Goal: Task Accomplishment & Management: Complete application form

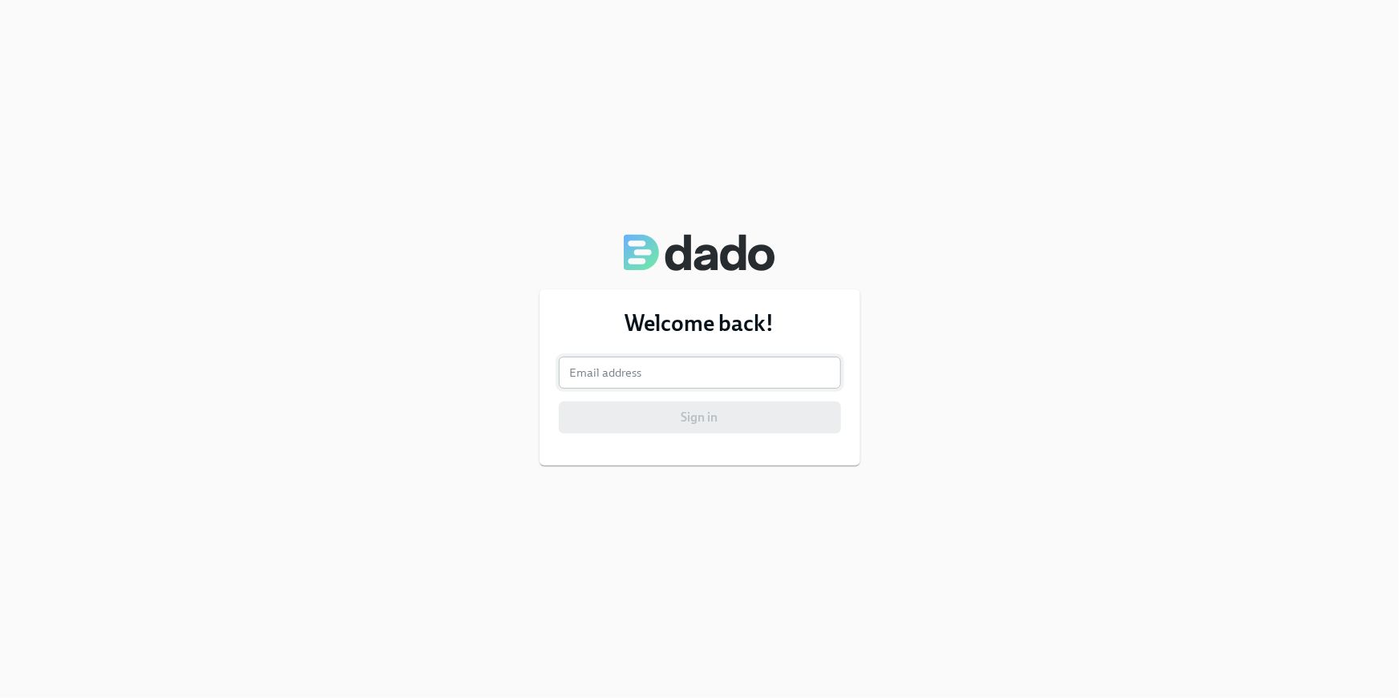
click at [641, 378] on input "email" at bounding box center [700, 373] width 282 height 32
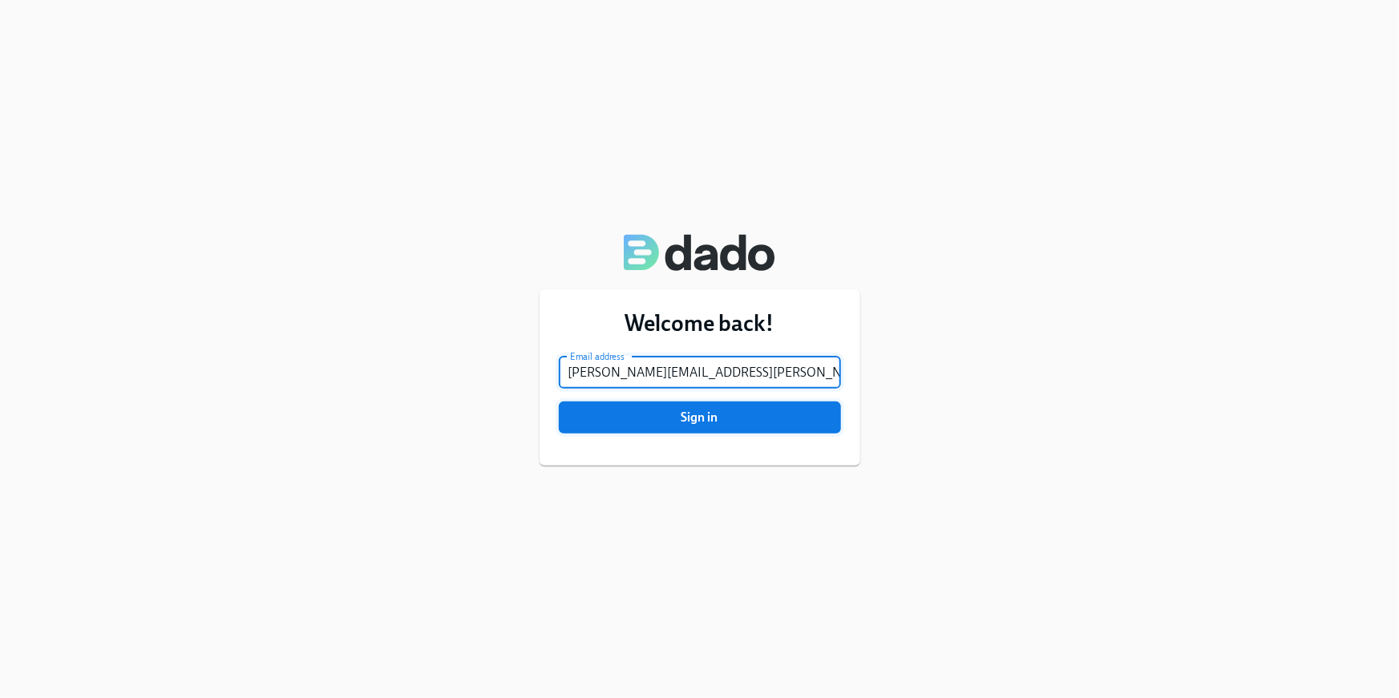
type input "briana.clary@charliehealth.com"
click at [822, 423] on span "Sign in" at bounding box center [700, 418] width 260 height 16
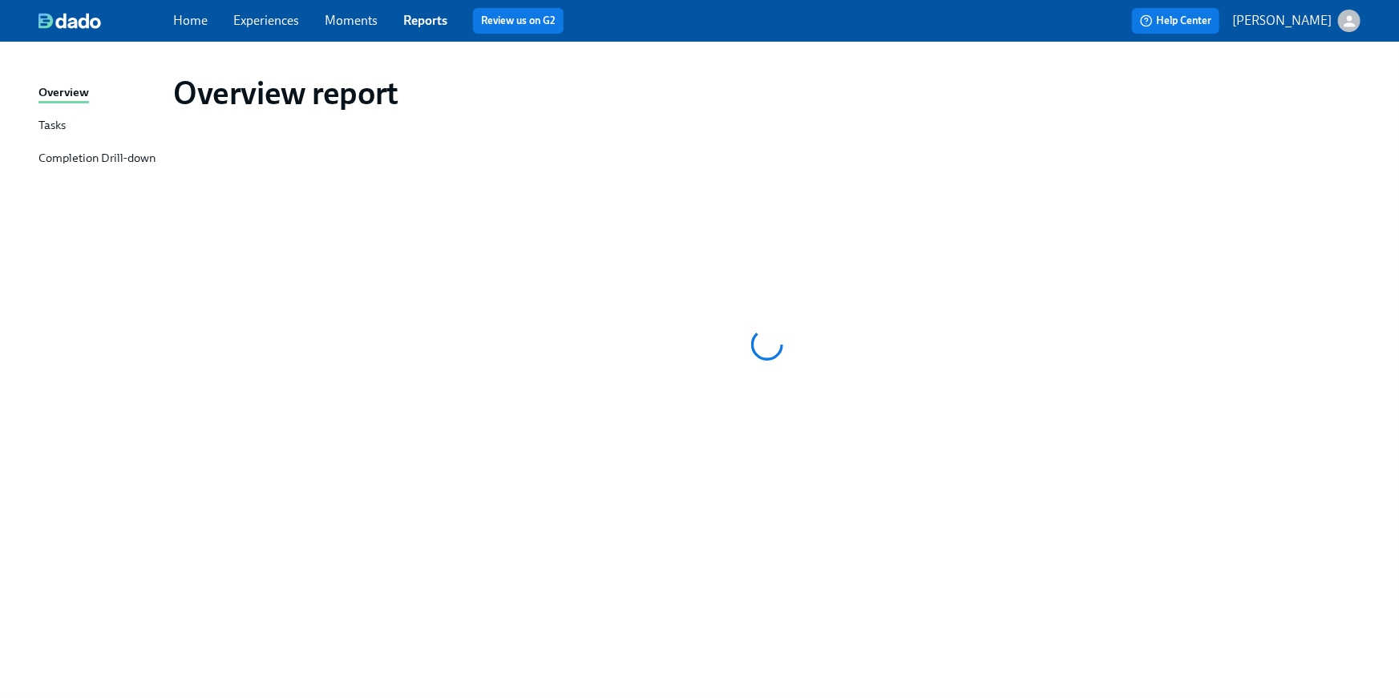
click at [186, 18] on link "Home" at bounding box center [190, 20] width 34 height 15
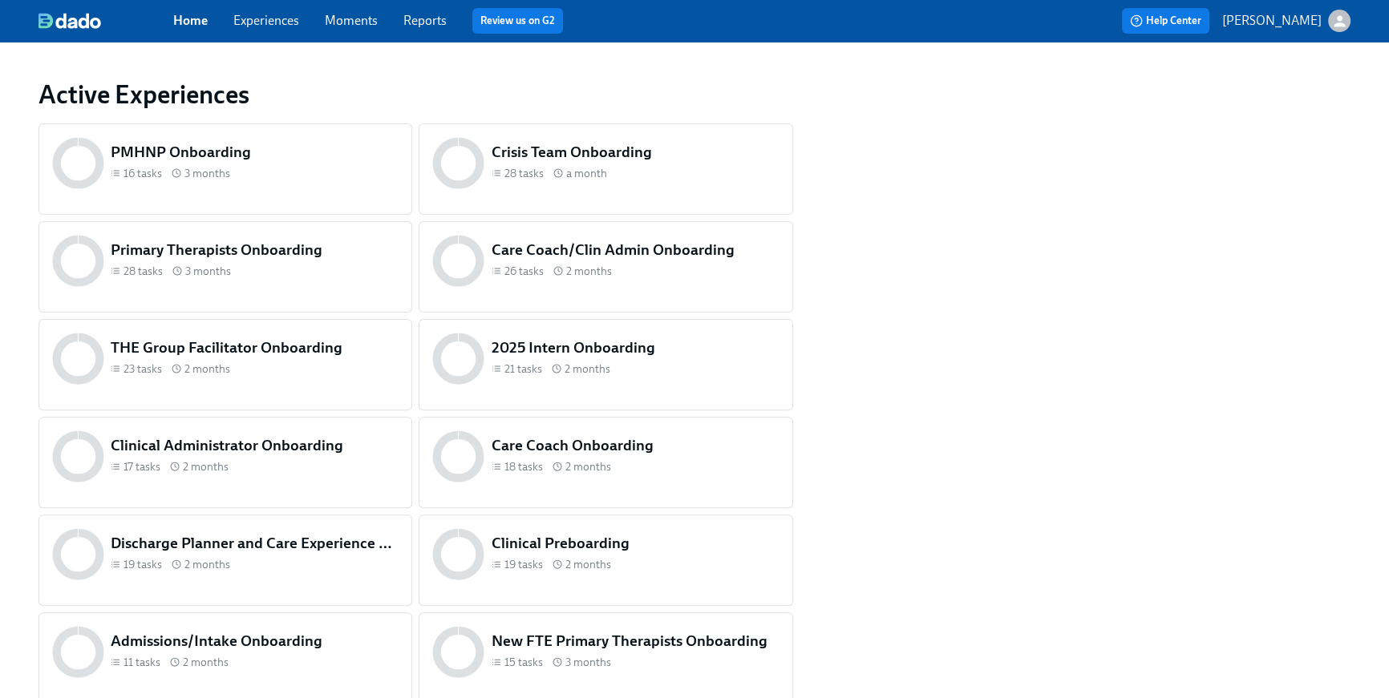
scroll to position [769, 0]
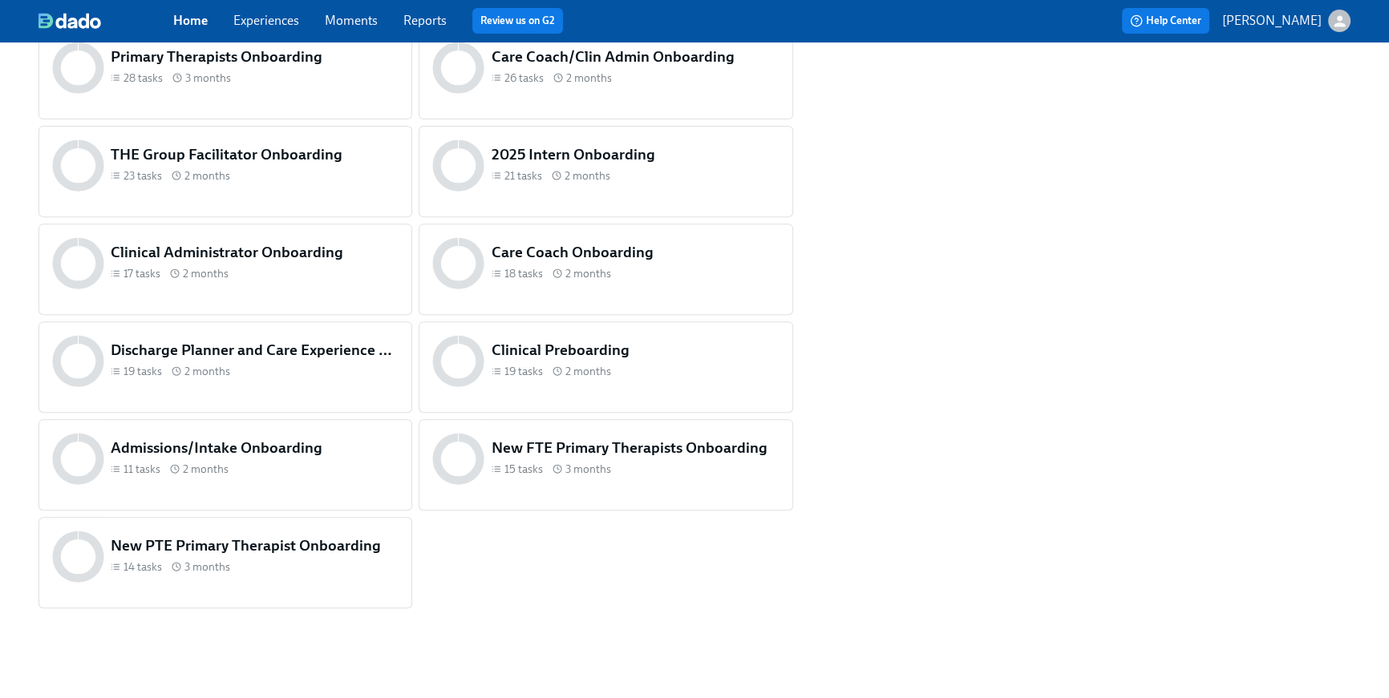
click at [544, 346] on h5 "Clinical Preboarding" at bounding box center [636, 350] width 288 height 21
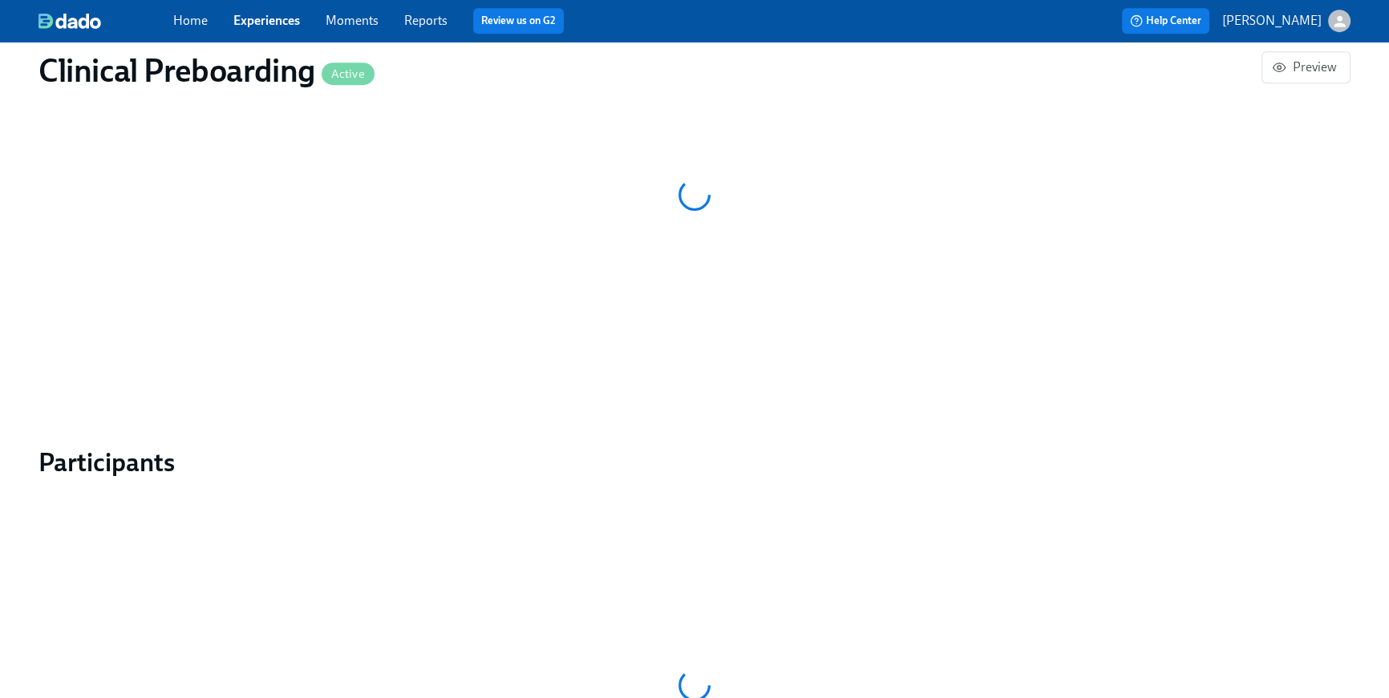
scroll to position [1387, 0]
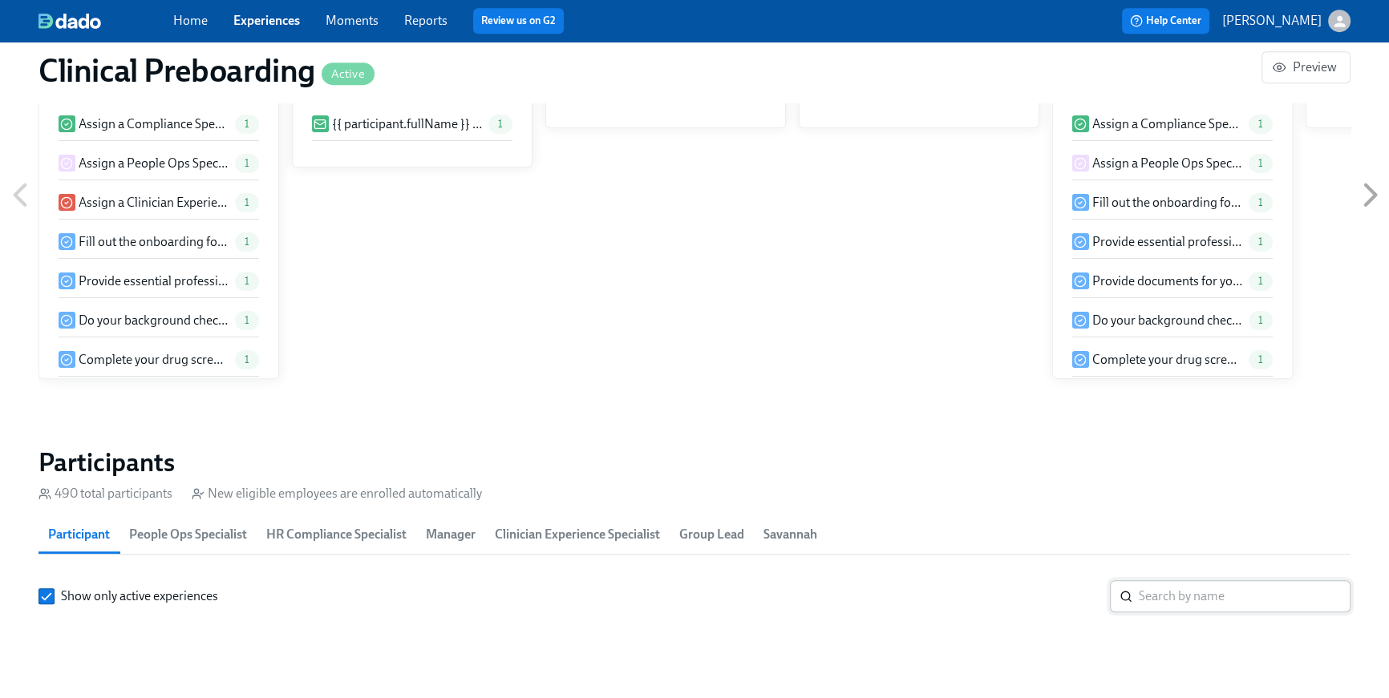
click at [1172, 581] on input "search" at bounding box center [1245, 597] width 212 height 32
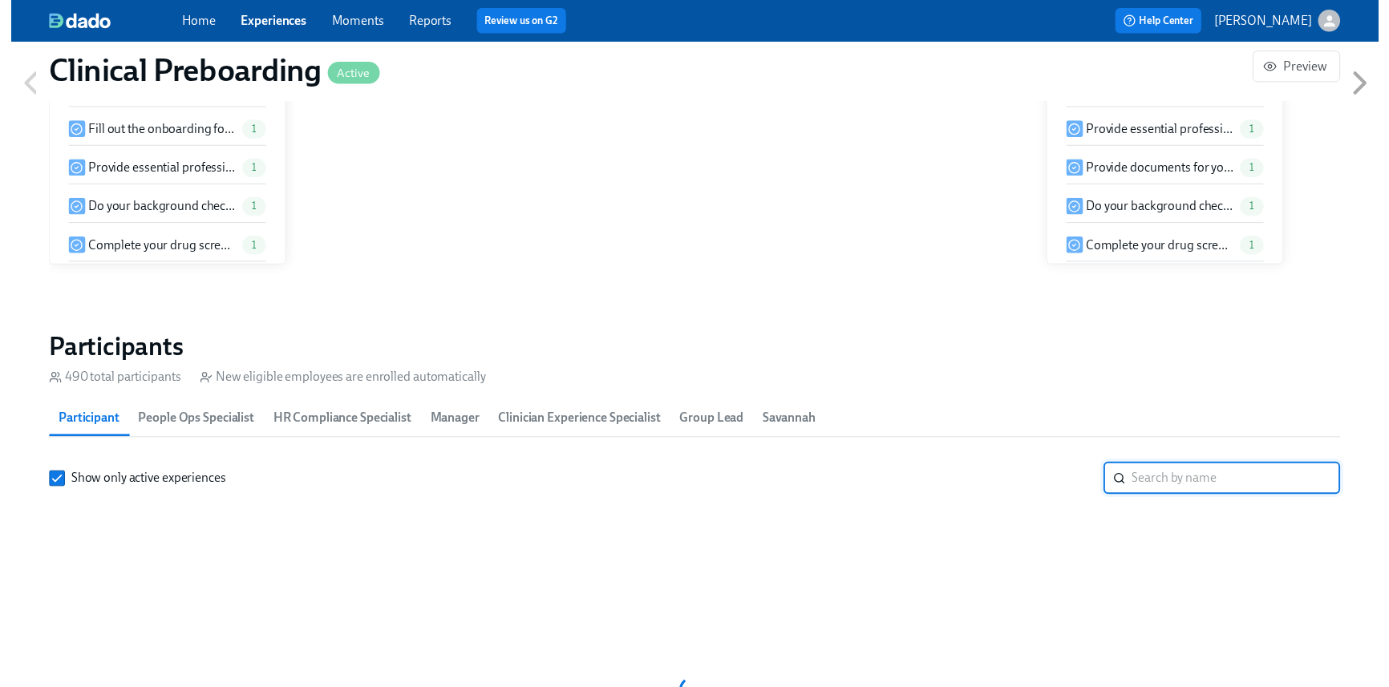
scroll to position [0, 20010]
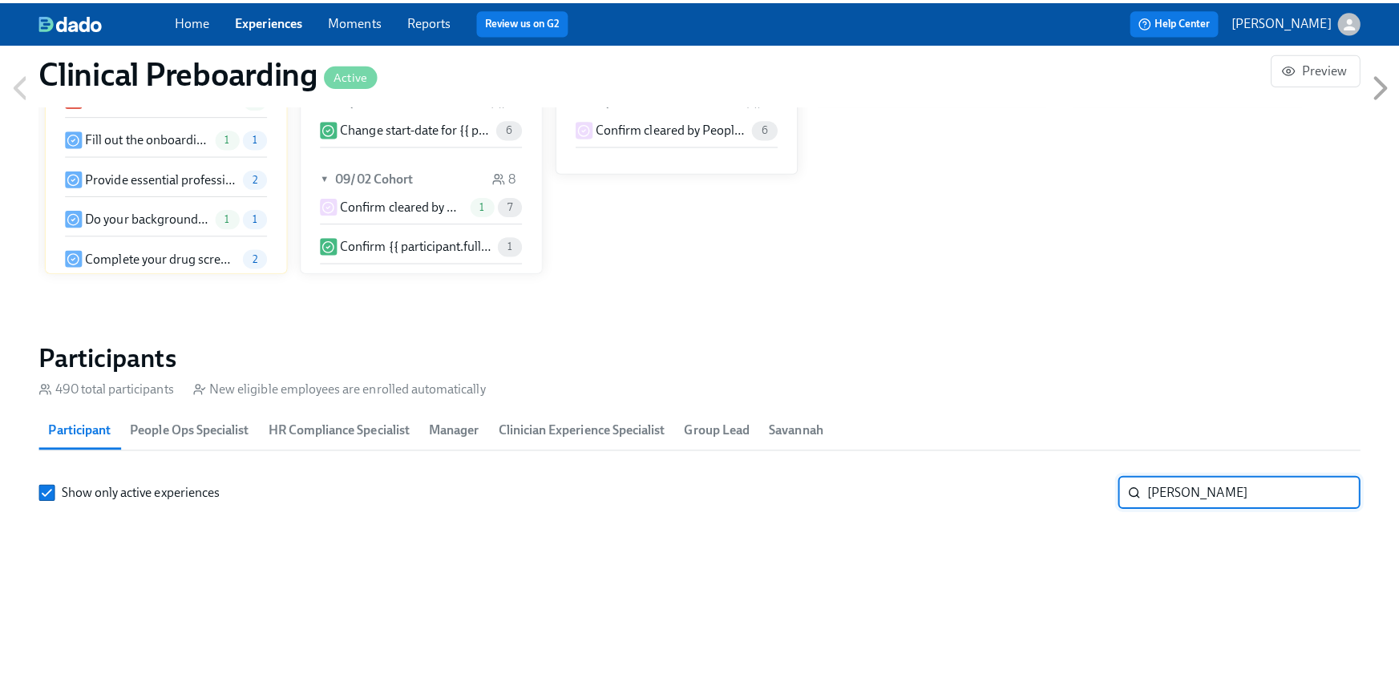
scroll to position [0, 20010]
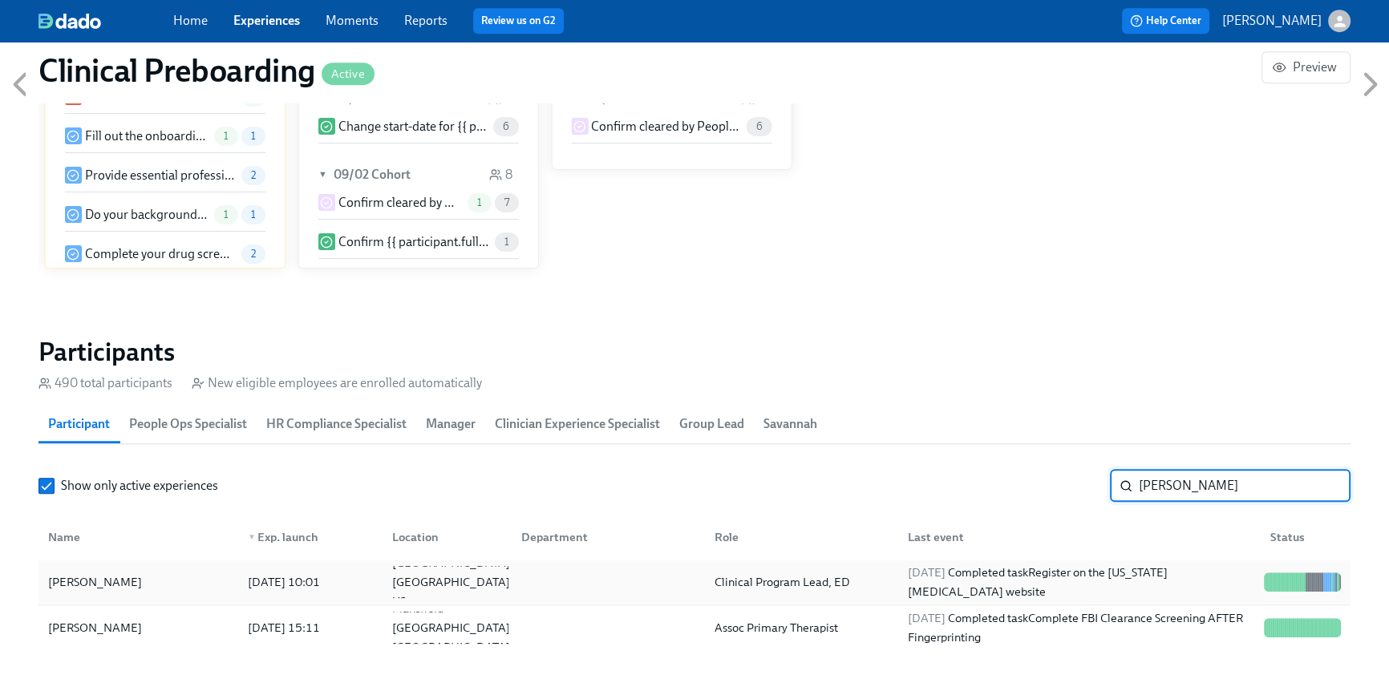
type input "matthew"
click at [216, 568] on div "[PERSON_NAME]" at bounding box center [138, 582] width 193 height 32
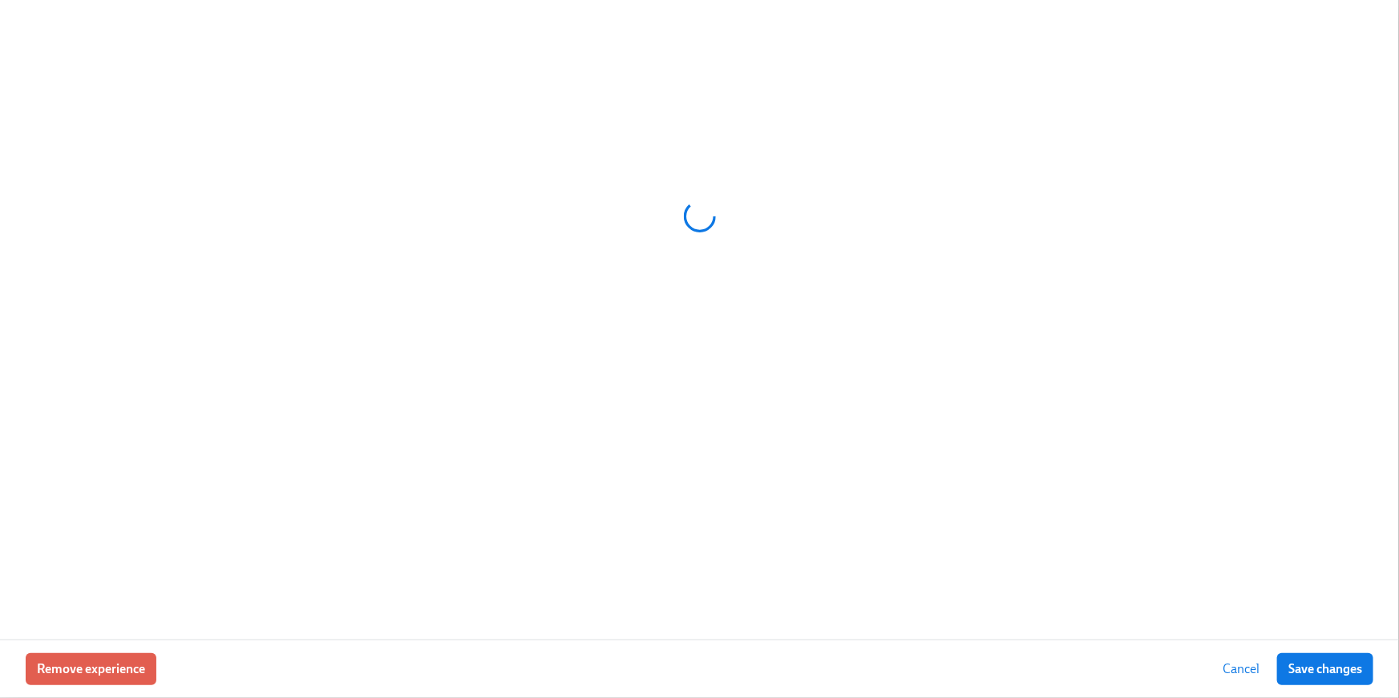
scroll to position [0, 20718]
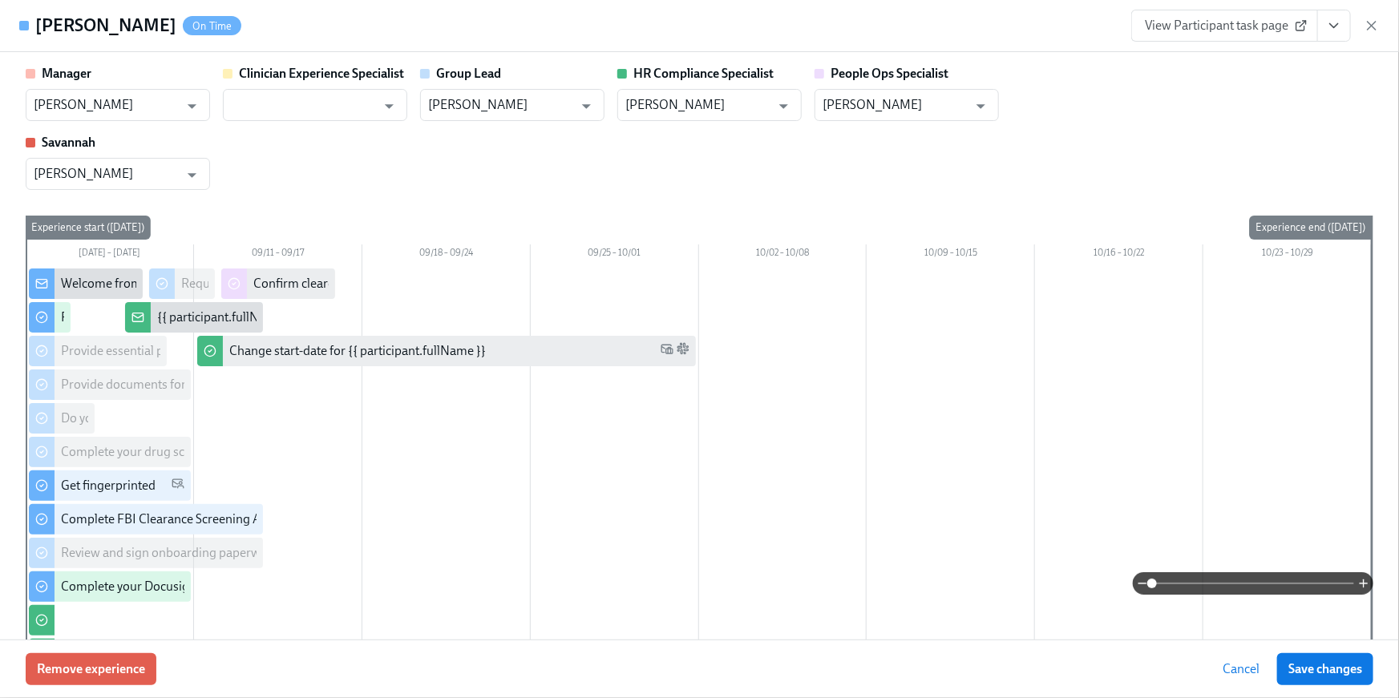
click at [1337, 26] on icon "View task page" at bounding box center [1334, 26] width 16 height 16
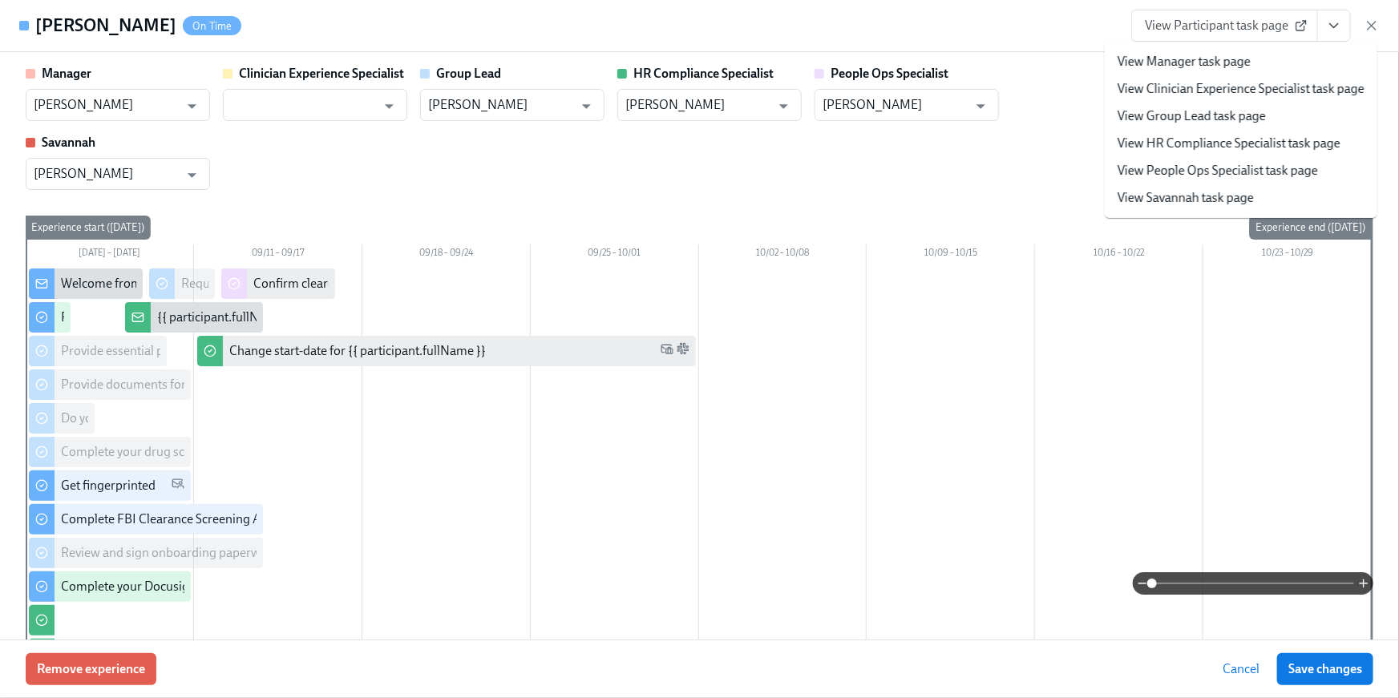
click at [1257, 150] on link "View HR Compliance Specialist task page" at bounding box center [1229, 144] width 223 height 18
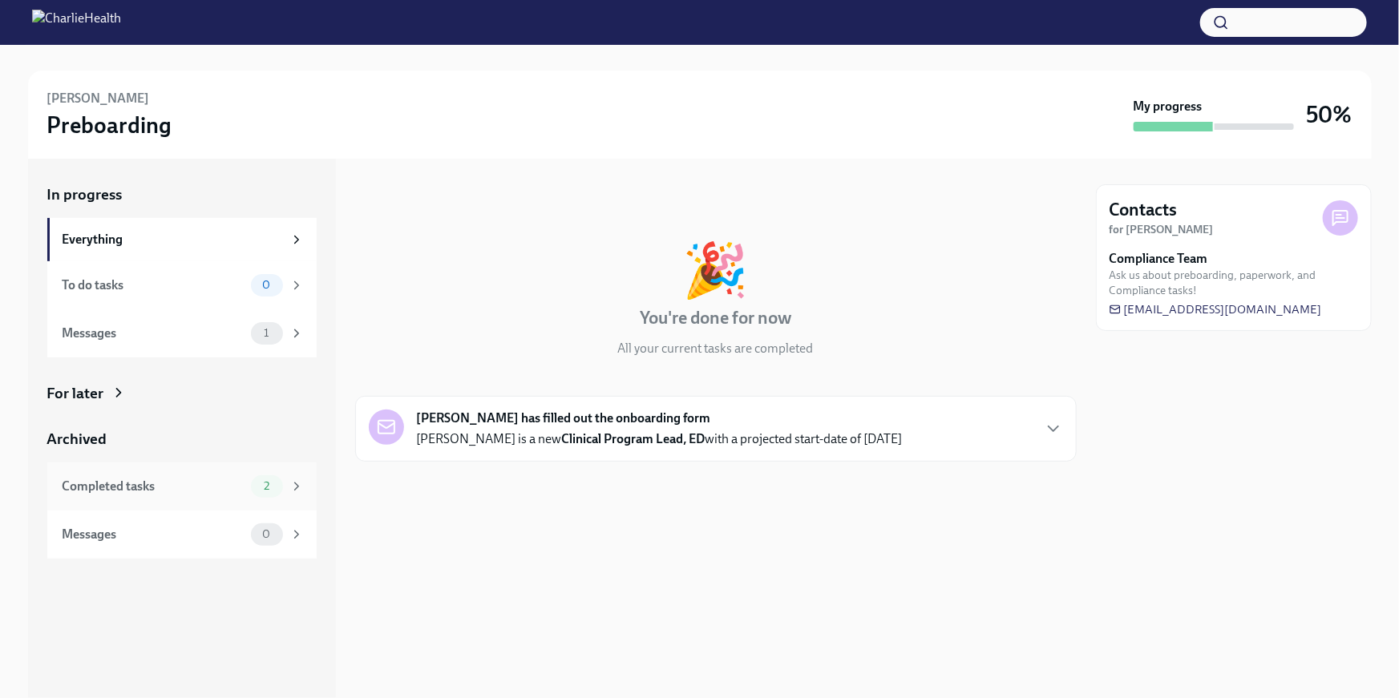
click at [150, 480] on div "Completed tasks" at bounding box center [154, 487] width 182 height 18
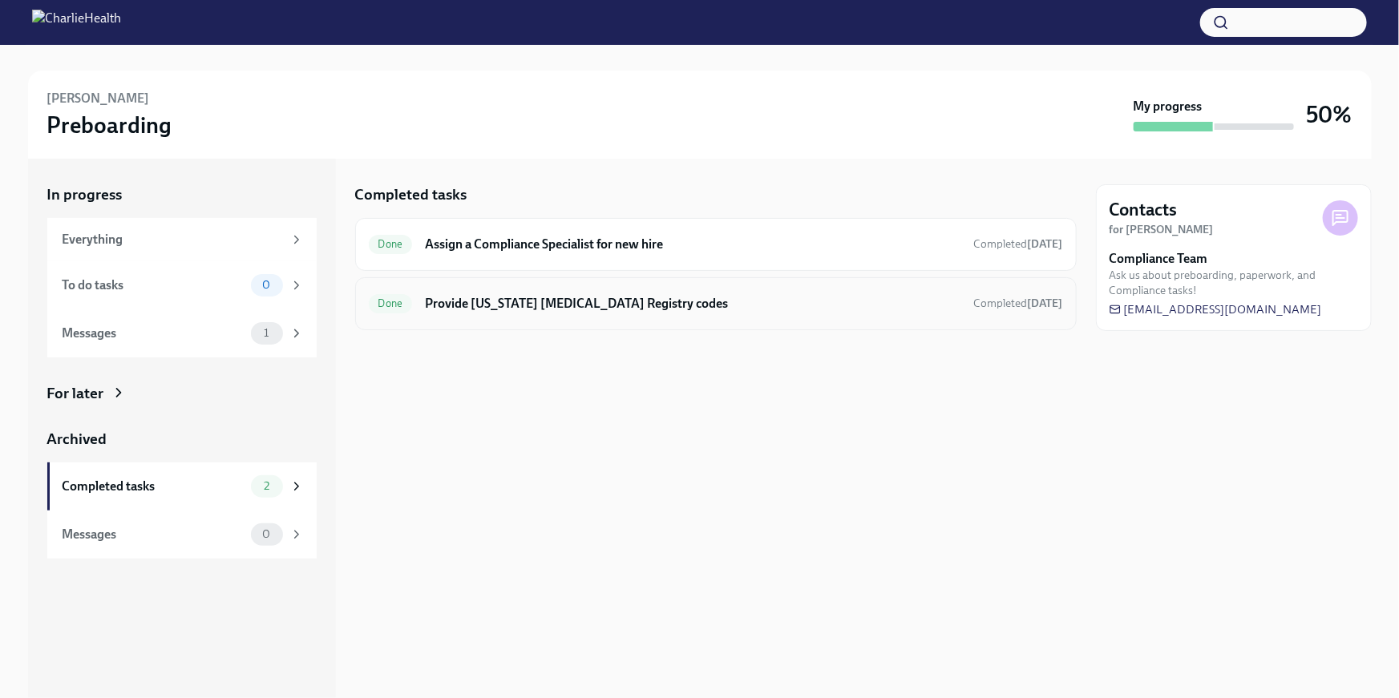
click at [690, 301] on h6 "Provide [US_STATE] [MEDICAL_DATA] Registry codes" at bounding box center [693, 304] width 536 height 18
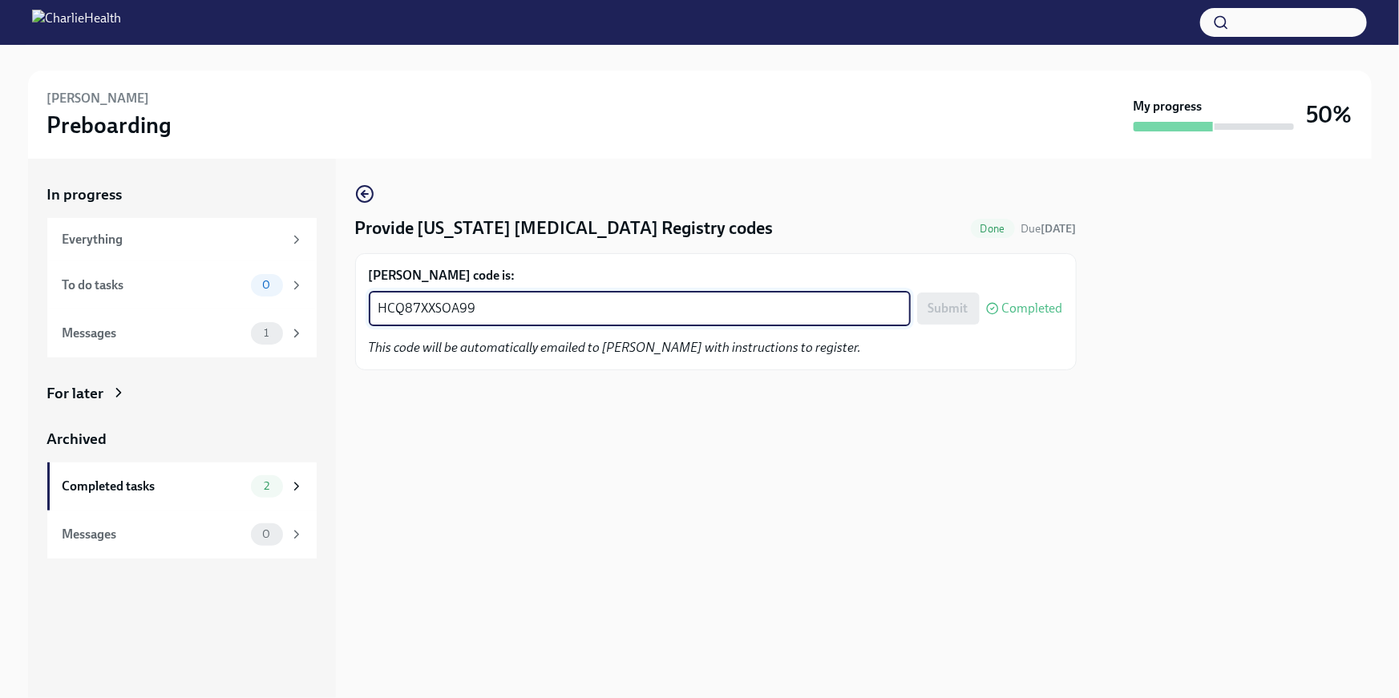
drag, startPoint x: 510, startPoint y: 313, endPoint x: 374, endPoint y: 310, distance: 136.3
click at [372, 311] on div "HCQ87XXSOA99 x ​" at bounding box center [640, 308] width 542 height 35
